Goal: Transaction & Acquisition: Purchase product/service

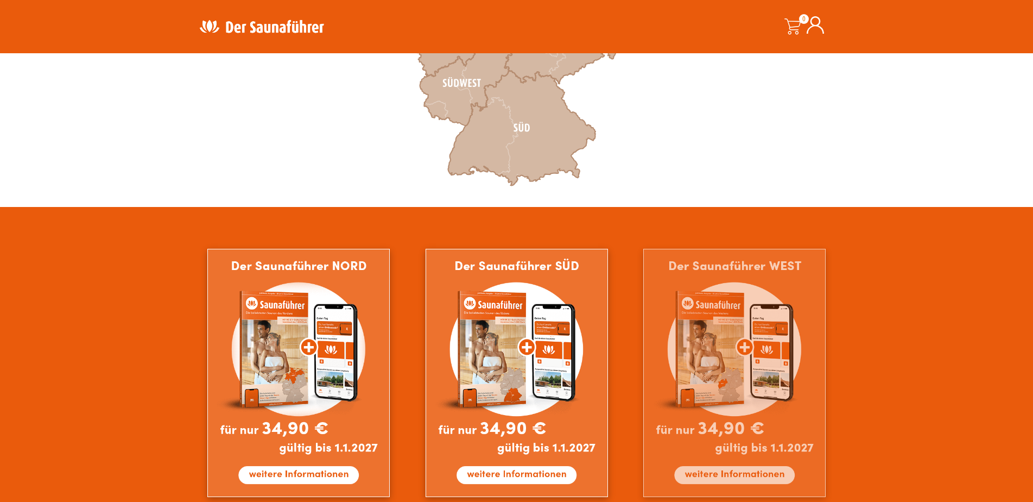
click at [746, 370] on img at bounding box center [734, 373] width 182 height 248
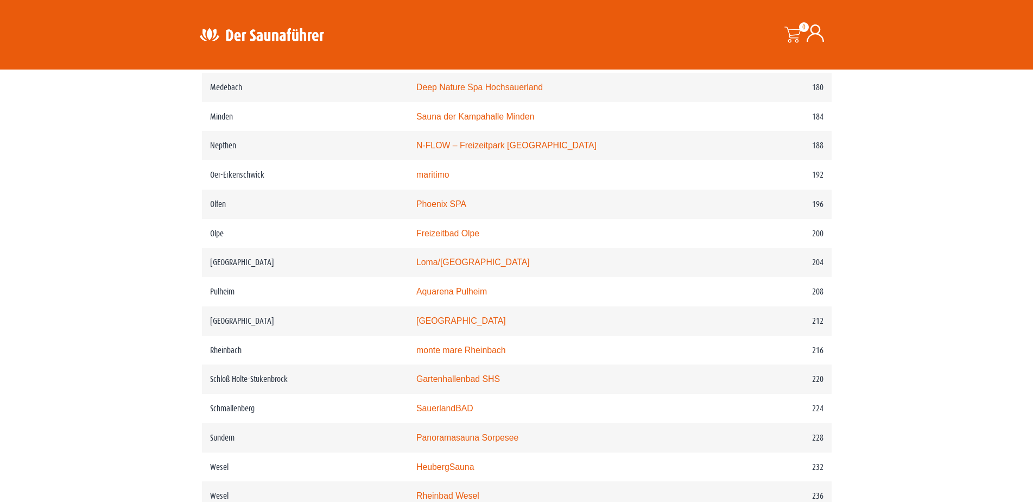
scroll to position [1846, 0]
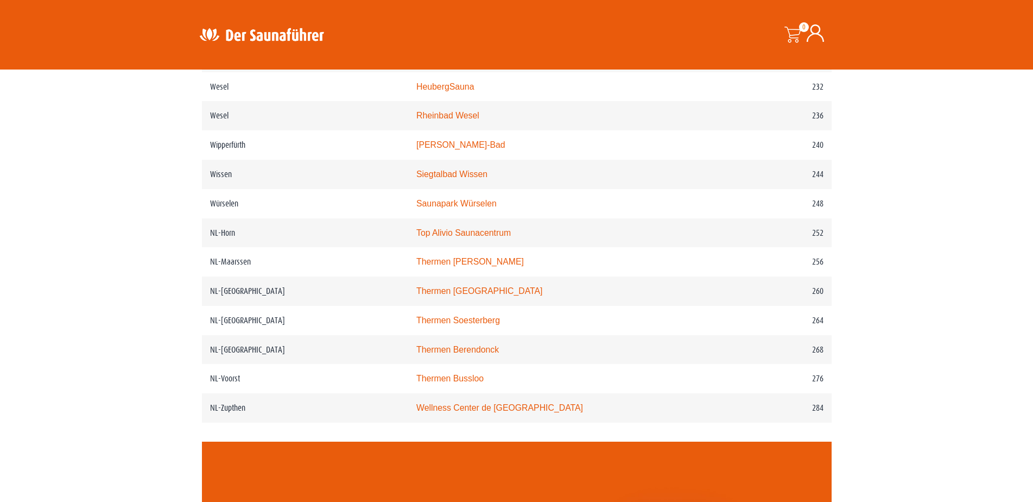
scroll to position [2172, 0]
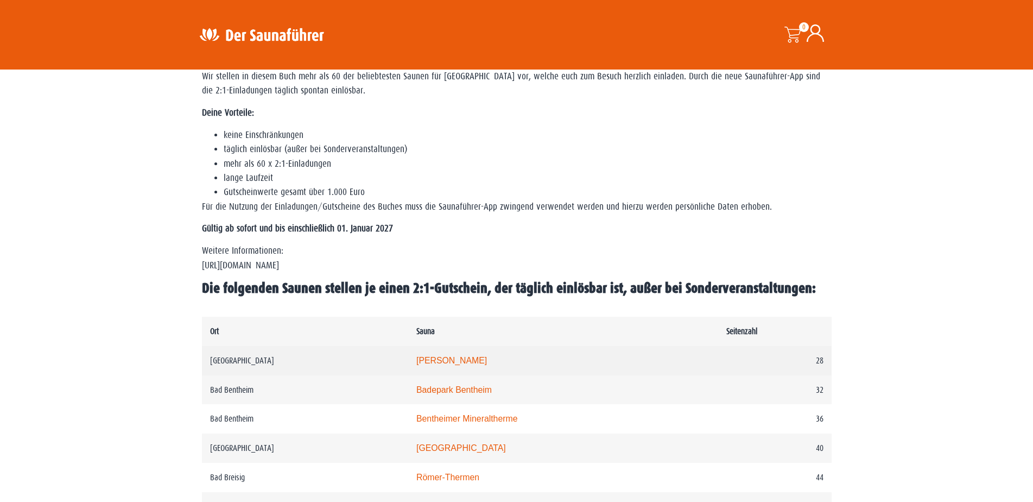
scroll to position [489, 0]
